Goal: Navigation & Orientation: Find specific page/section

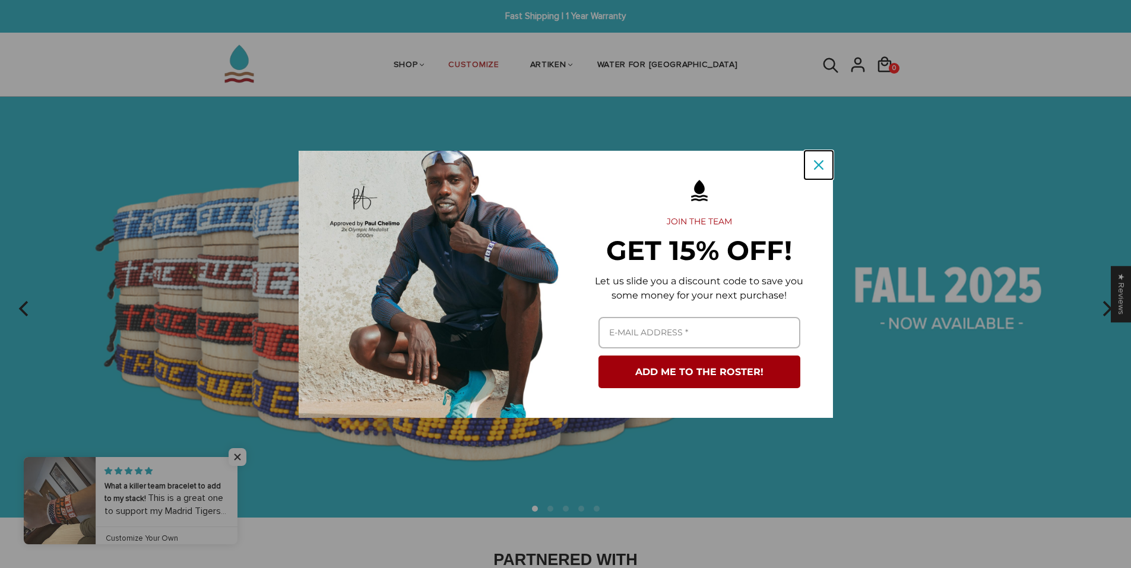
click at [826, 166] on div "Close" at bounding box center [818, 164] width 19 height 19
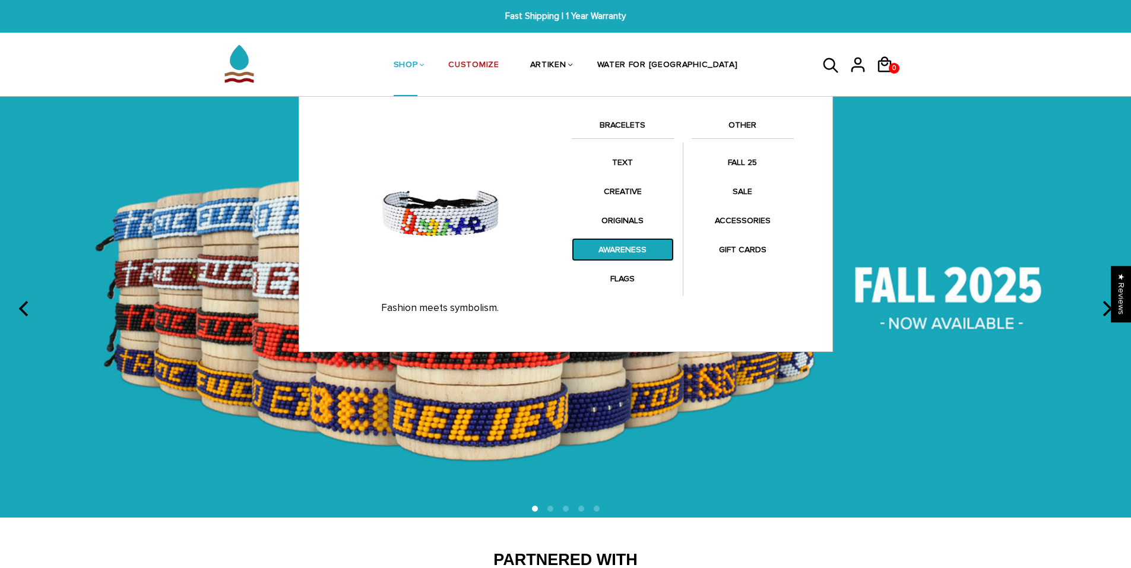
click at [651, 242] on link "AWARENESS" at bounding box center [623, 249] width 102 height 23
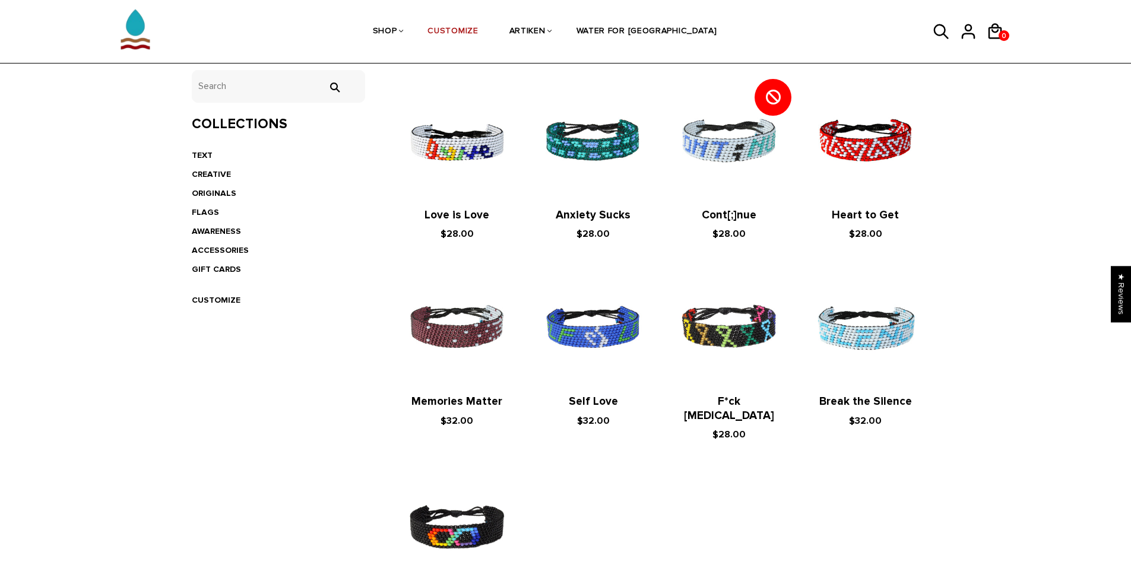
scroll to position [178, 0]
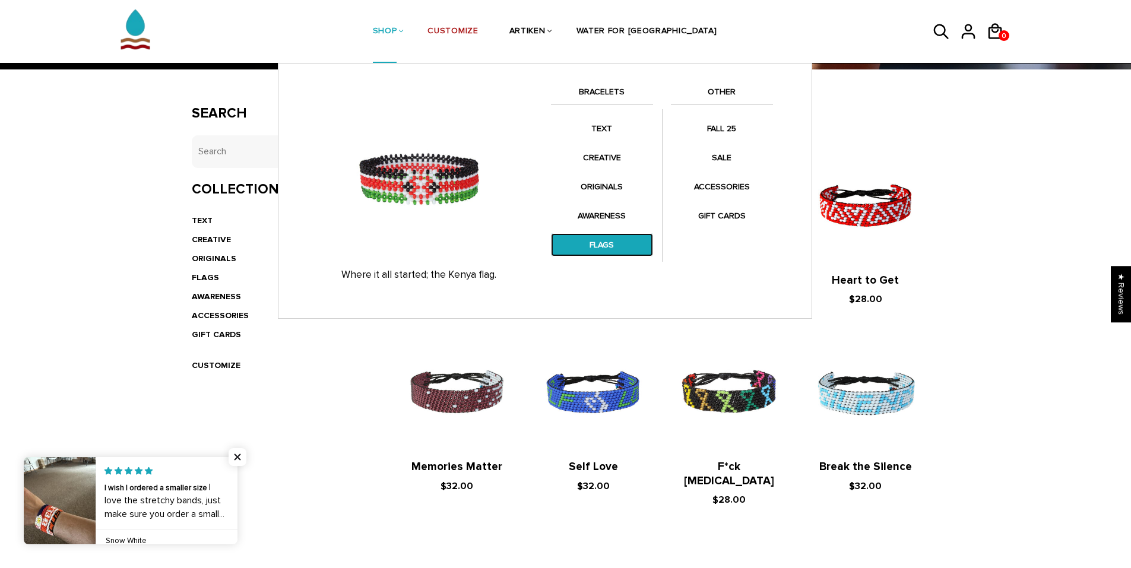
click at [611, 243] on link "FLAGS" at bounding box center [602, 244] width 102 height 23
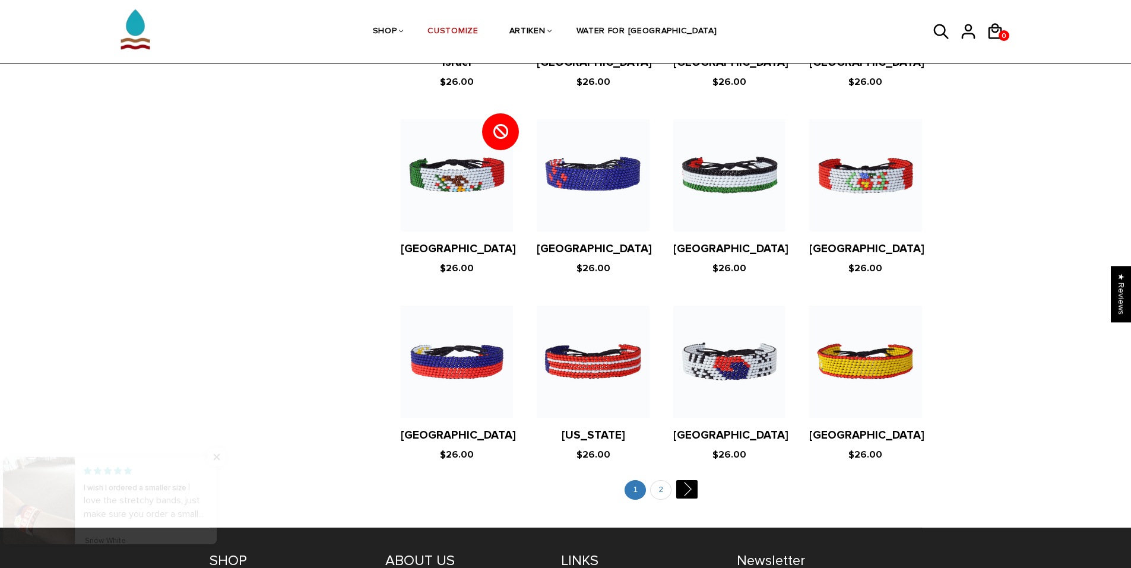
scroll to position [2117, 0]
